Goal: Task Accomplishment & Management: Manage account settings

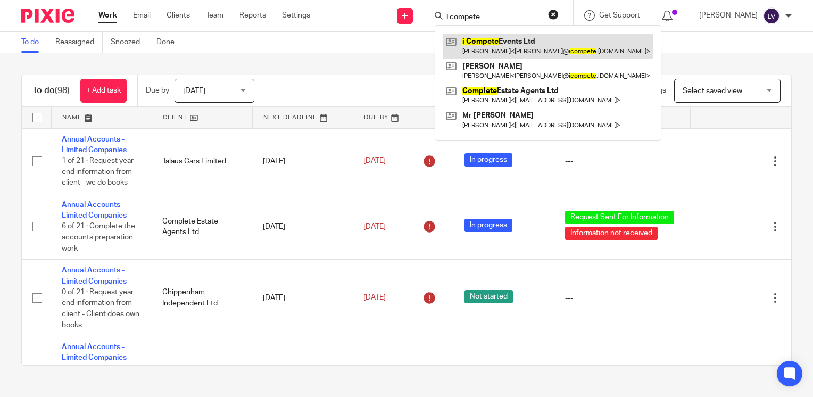
type input "i compete"
click at [546, 47] on link at bounding box center [548, 46] width 210 height 24
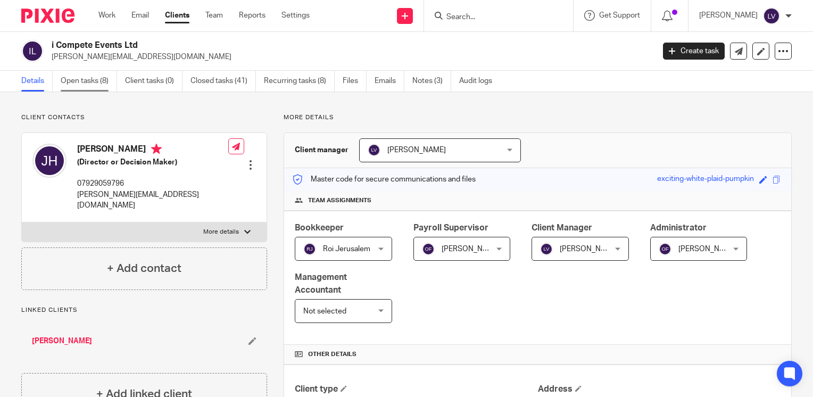
click at [99, 80] on link "Open tasks (8)" at bounding box center [89, 81] width 56 height 21
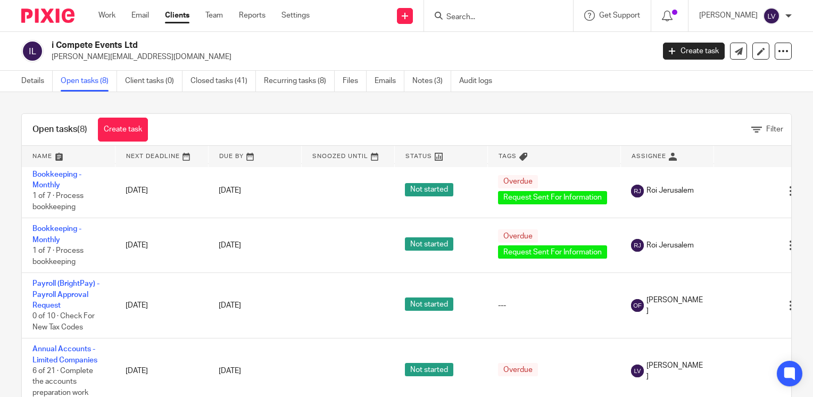
scroll to position [233, 0]
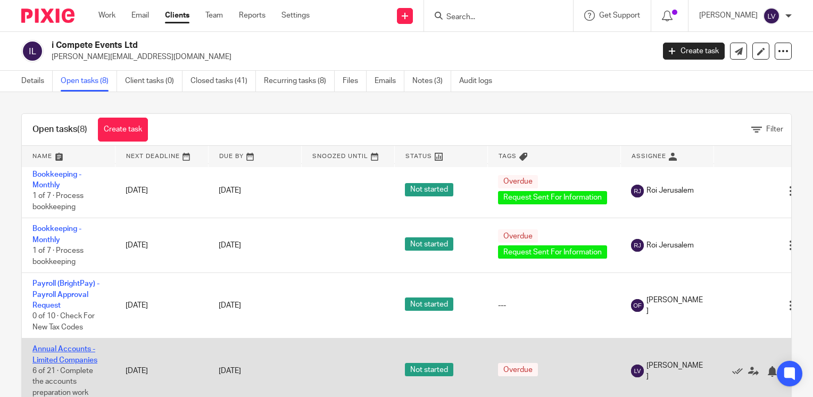
click at [81, 345] on link "Annual Accounts - Limited Companies" at bounding box center [64, 354] width 65 height 18
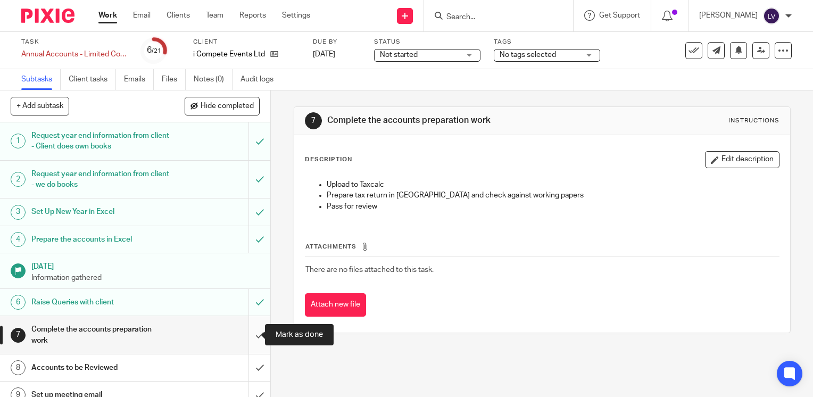
click at [249, 337] on input "submit" at bounding box center [135, 335] width 270 height 38
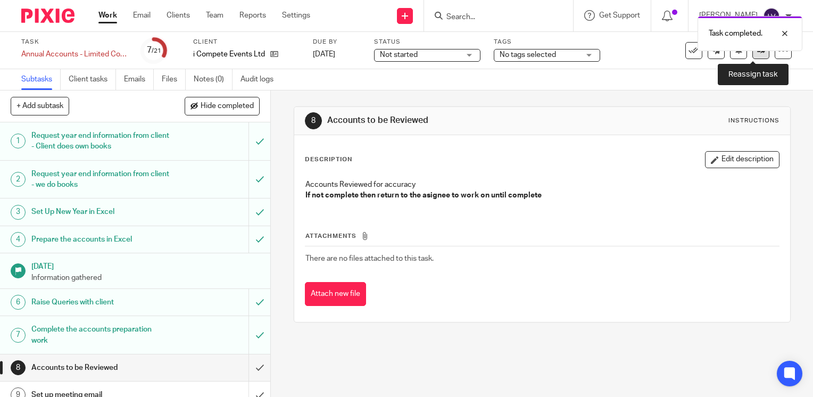
click at [757, 52] on icon at bounding box center [761, 50] width 8 height 8
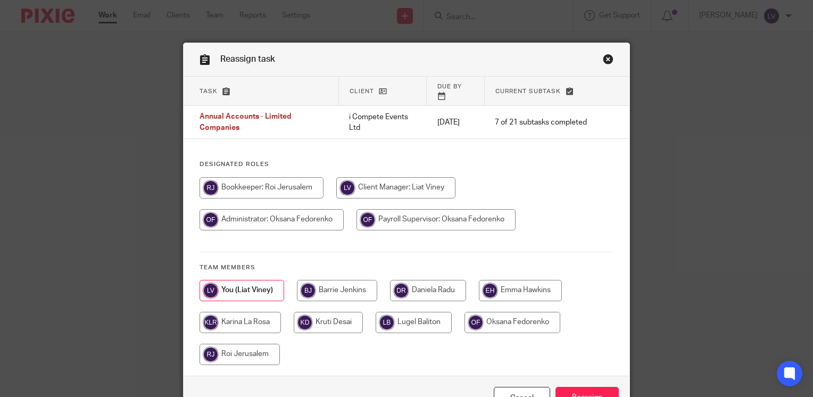
click at [434, 282] on input "radio" at bounding box center [428, 290] width 76 height 21
radio input "true"
click at [586, 391] on input "Reassign" at bounding box center [586, 398] width 63 height 23
